Goal: Check status: Check status

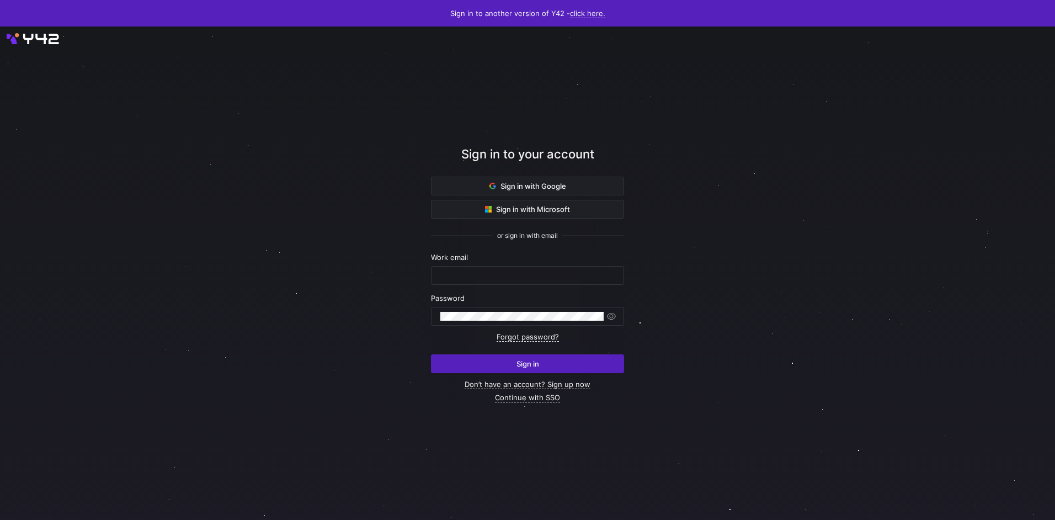
type input "airon.hiwatig@cambridge.org"
click at [498, 362] on span "submit" at bounding box center [527, 364] width 192 height 18
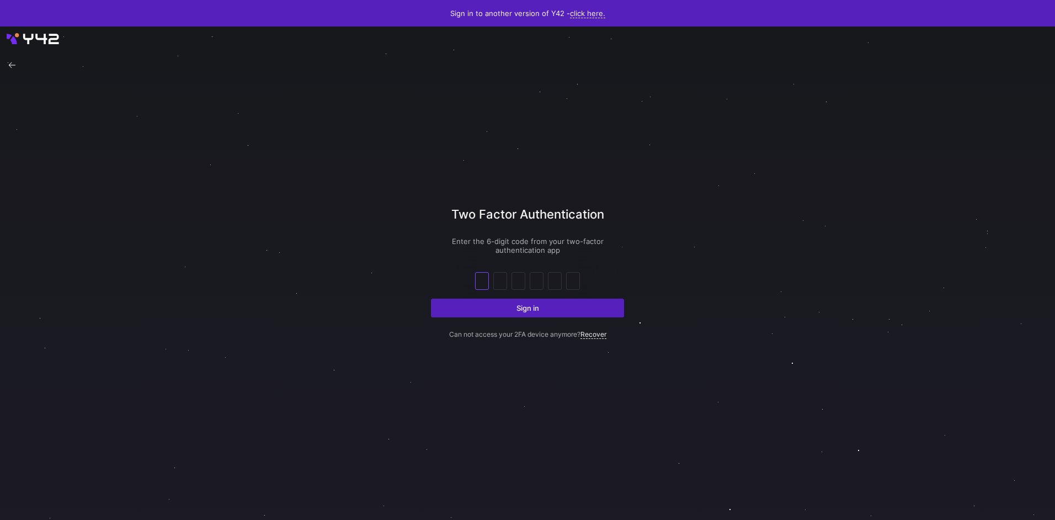
type input "9"
type input "4"
type input "2"
type input "9"
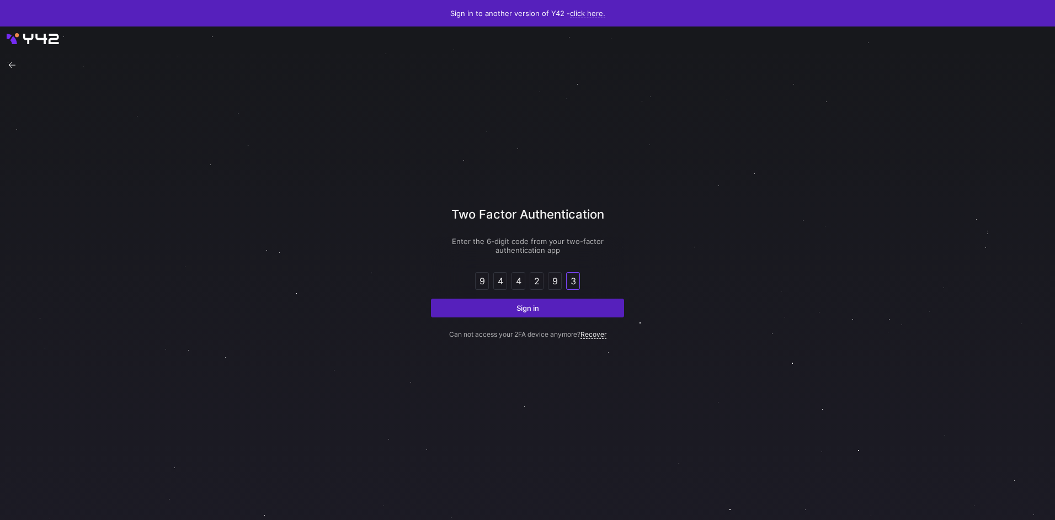
type input "3"
click at [431, 298] on button "Sign in" at bounding box center [527, 307] width 193 height 19
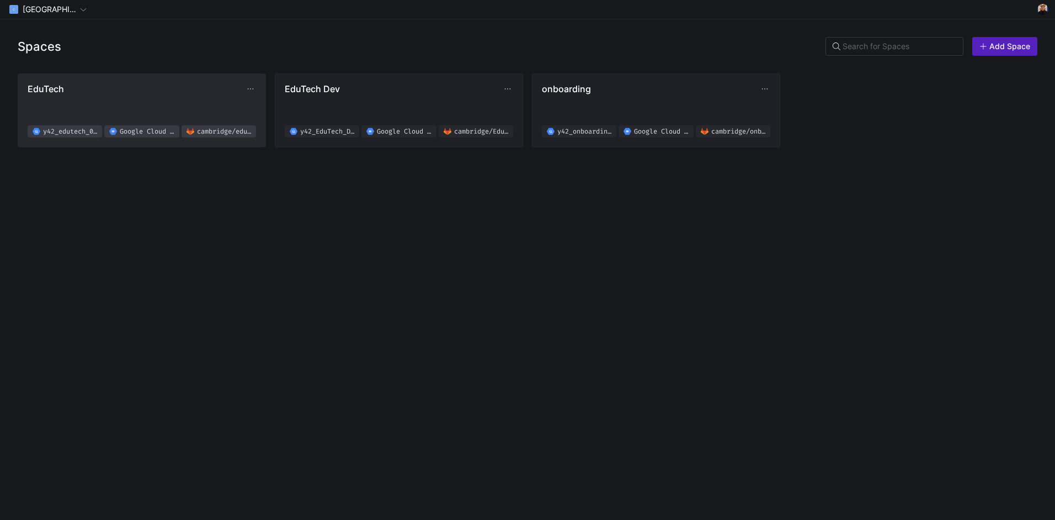
click at [121, 88] on span "EduTech" at bounding box center [136, 88] width 217 height 11
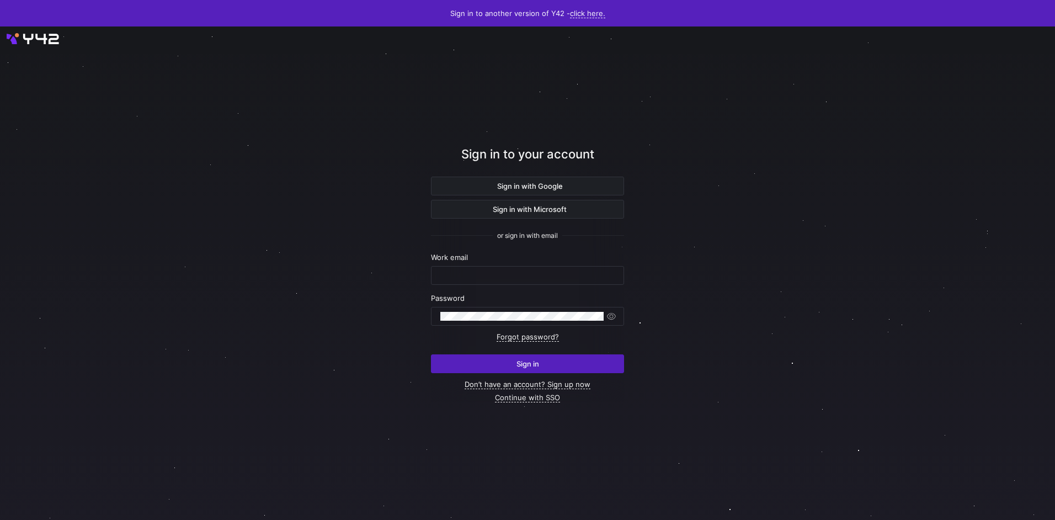
type input "[EMAIL_ADDRESS][DOMAIN_NAME]"
click at [526, 367] on span "Sign in" at bounding box center [527, 363] width 23 height 9
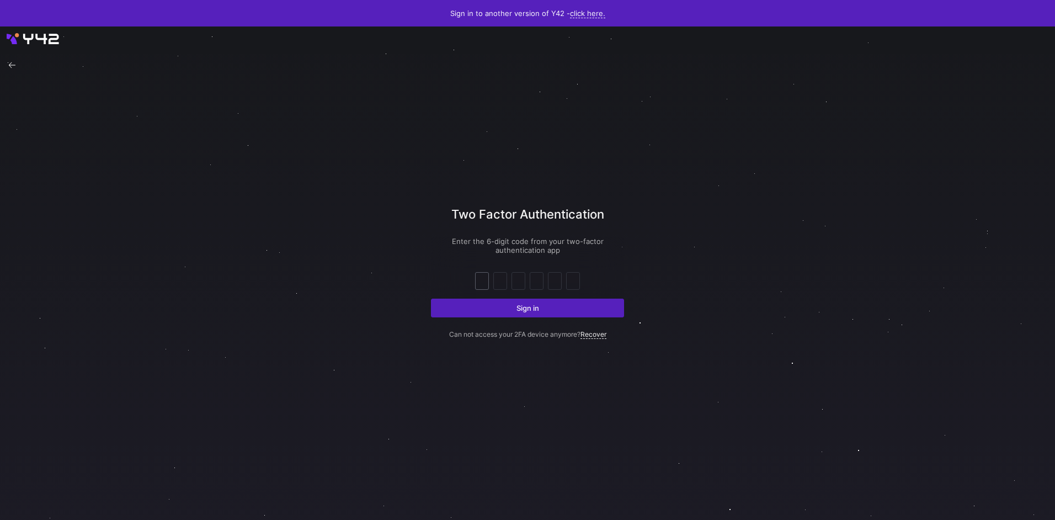
click at [485, 281] on input "text" at bounding box center [482, 280] width 8 height 13
type input "1"
type input "3"
type input "7"
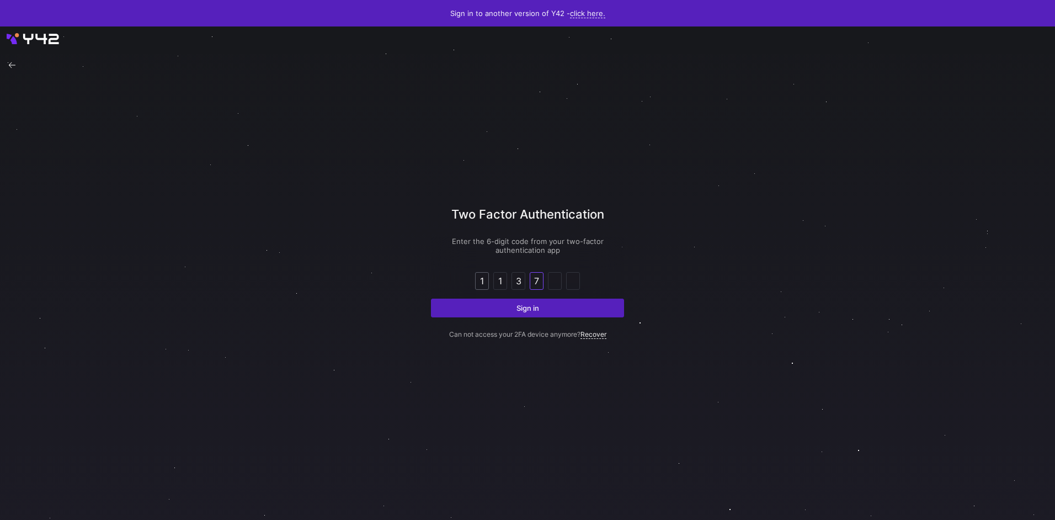
type input "4"
type input "1"
click at [431, 298] on button "Sign in" at bounding box center [527, 307] width 193 height 19
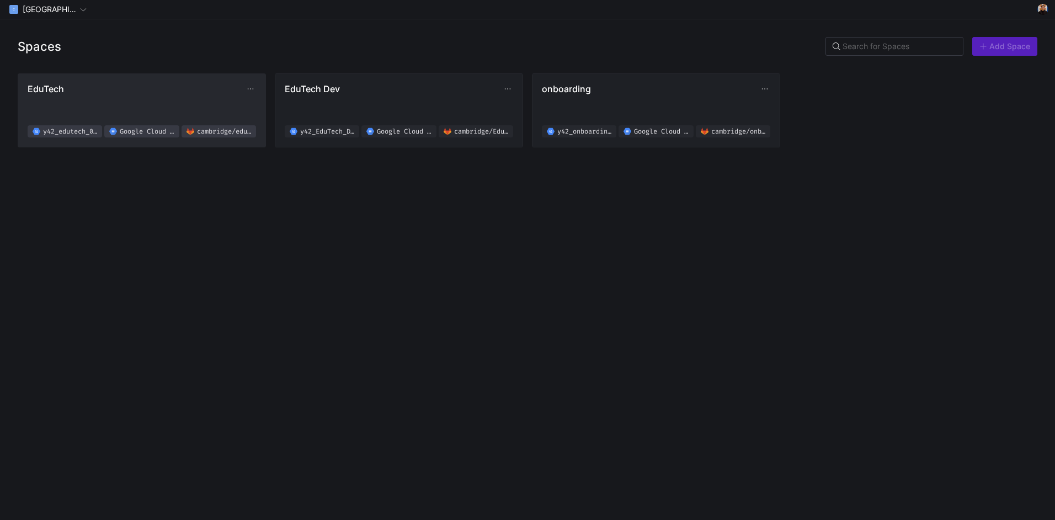
click at [184, 93] on span "EduTech" at bounding box center [136, 88] width 217 height 11
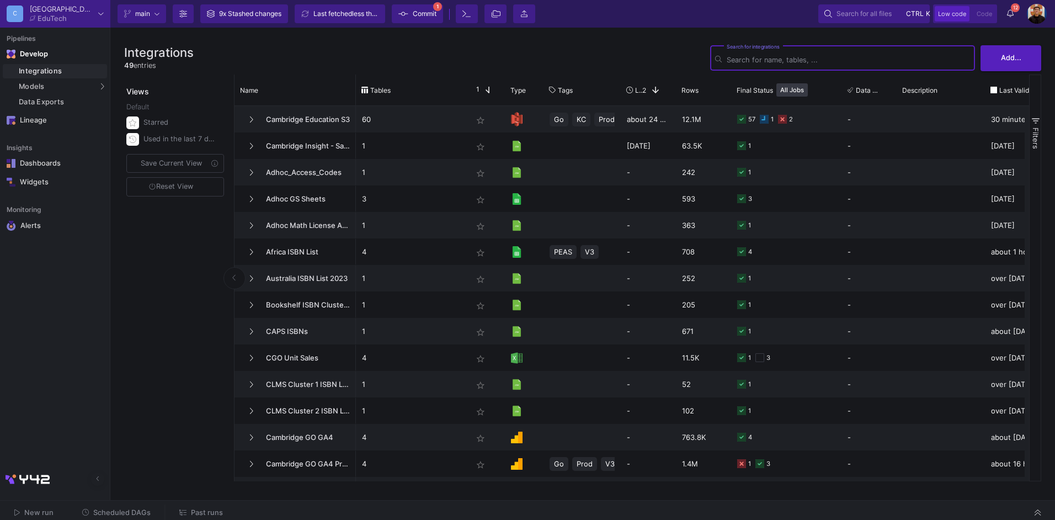
click at [195, 510] on span "Past runs" at bounding box center [207, 512] width 32 height 8
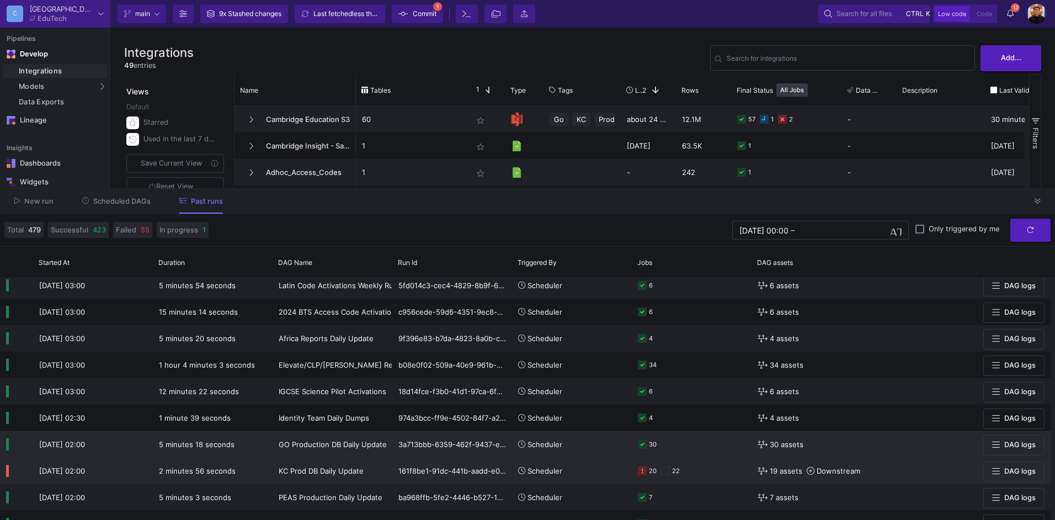
scroll to position [110, 0]
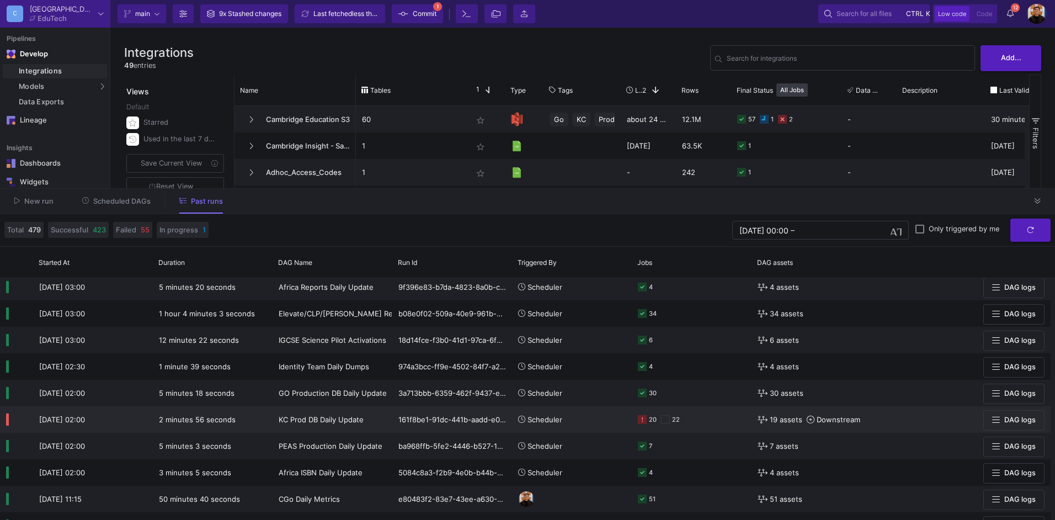
click at [700, 425] on div "20 22" at bounding box center [692, 418] width 108 height 25
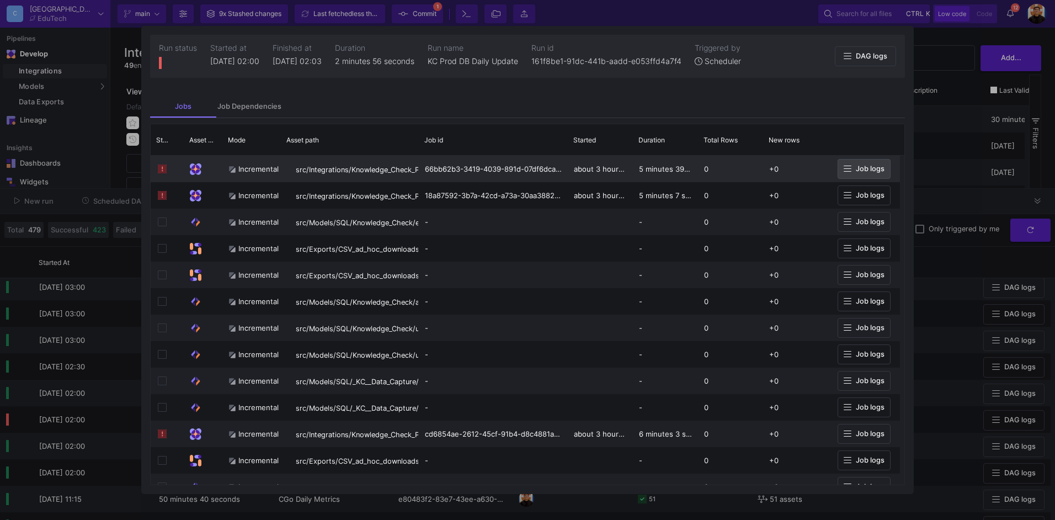
click at [871, 164] on span "Job logs" at bounding box center [869, 168] width 29 height 8
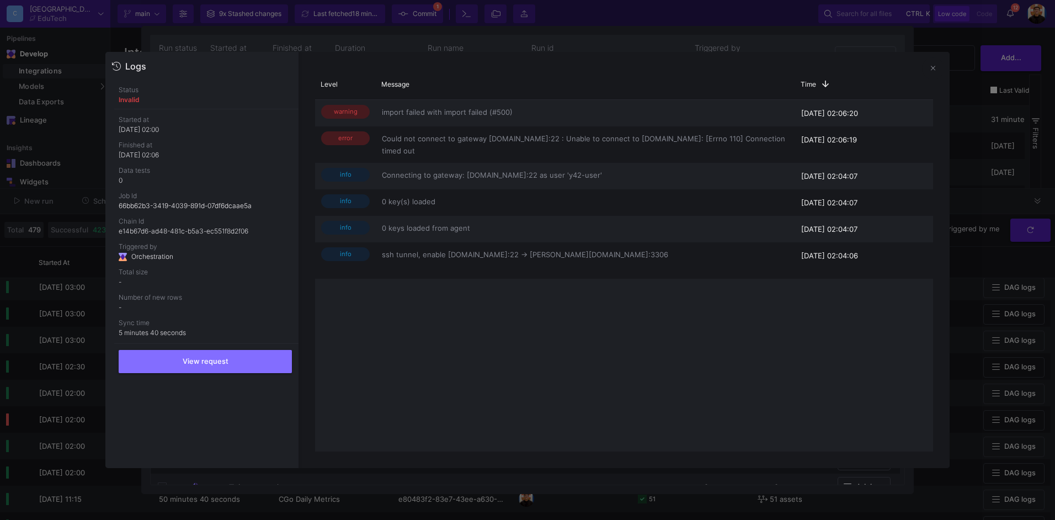
click at [976, 137] on div at bounding box center [527, 260] width 1055 height 520
